Goal: Task Accomplishment & Management: Use online tool/utility

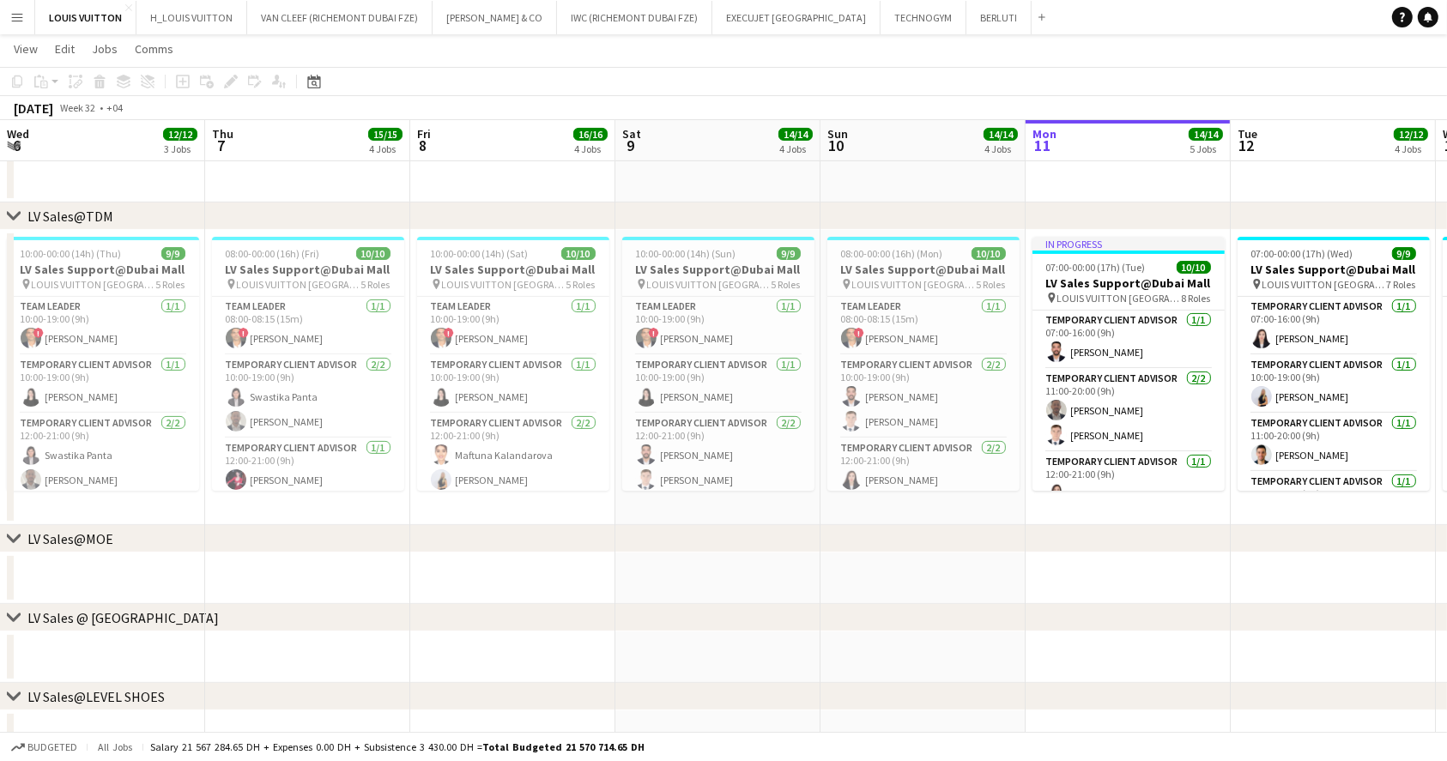
scroll to position [0, 603]
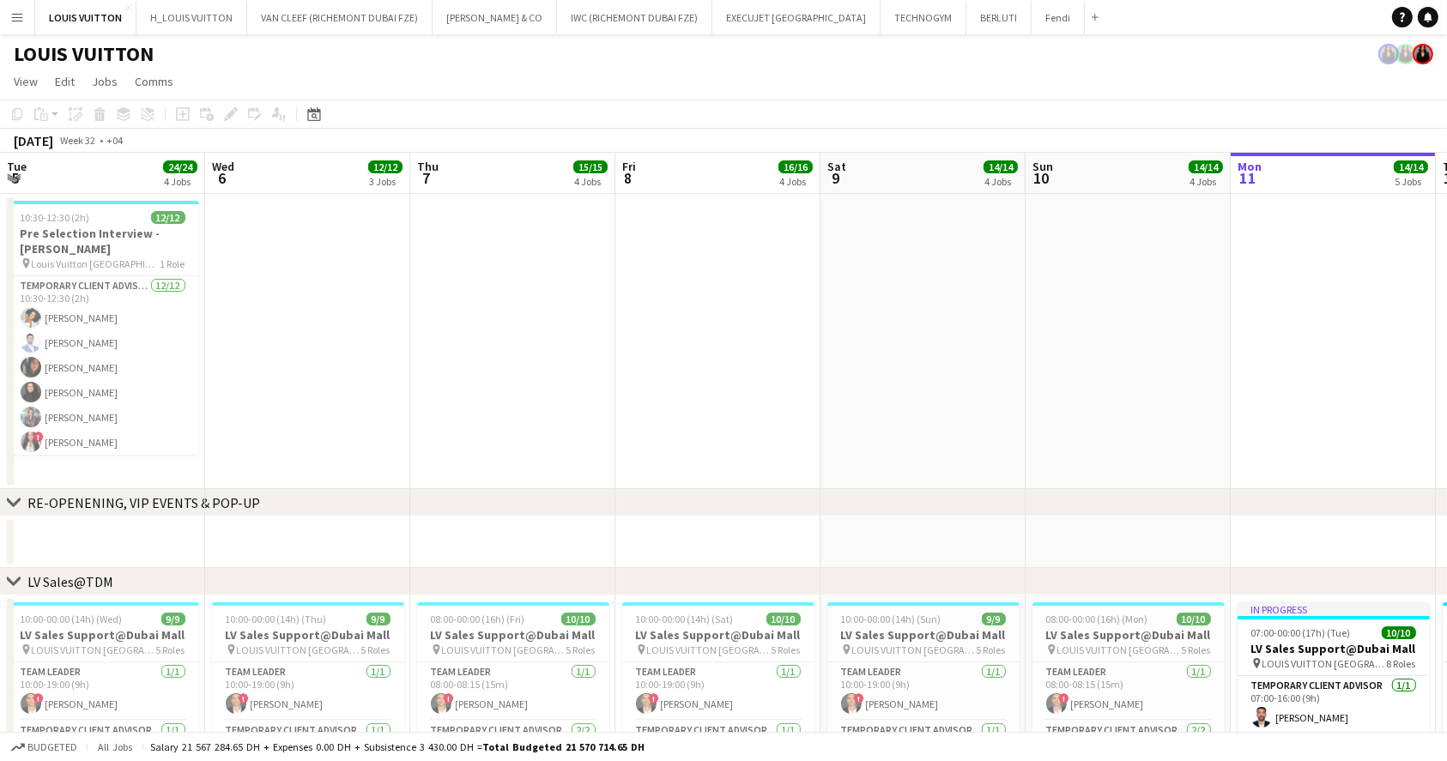
scroll to position [0, 411]
